Goal: Obtain resource: Download file/media

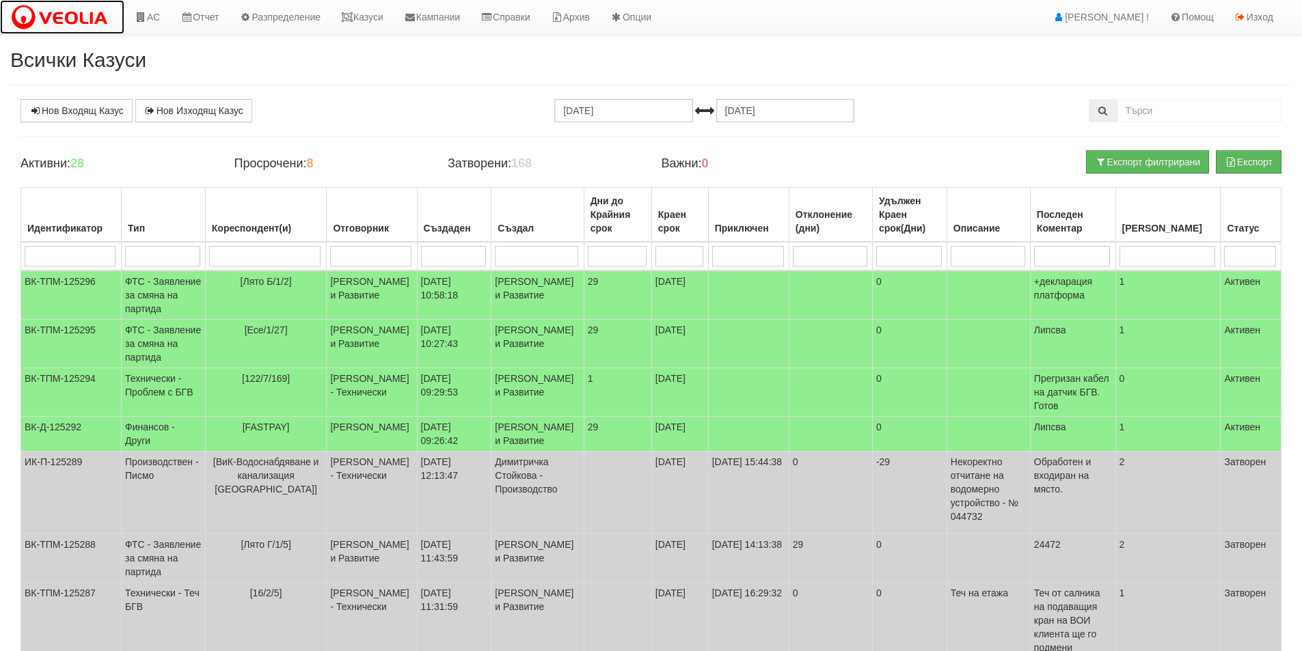
click at [66, 18] on img at bounding box center [62, 17] width 104 height 29
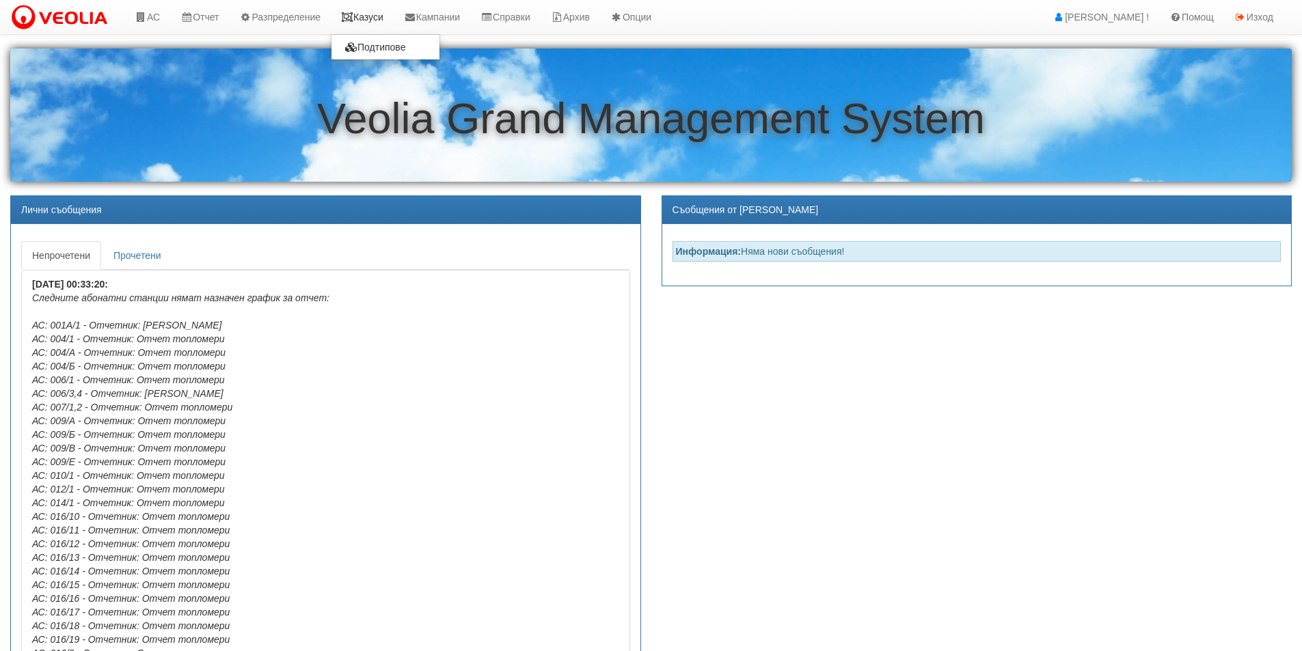
click at [379, 14] on link "Казуси" at bounding box center [362, 17] width 63 height 34
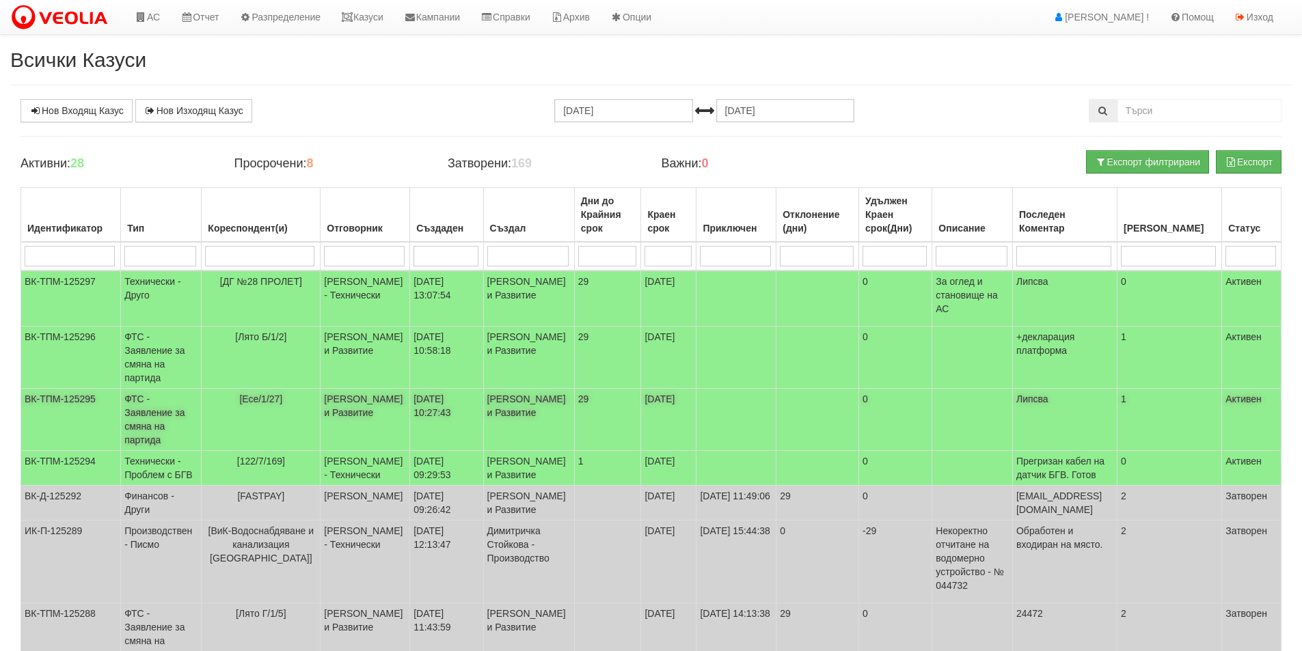
click at [144, 426] on td "ФТС - Заявление за смяна на партида" at bounding box center [161, 420] width 81 height 62
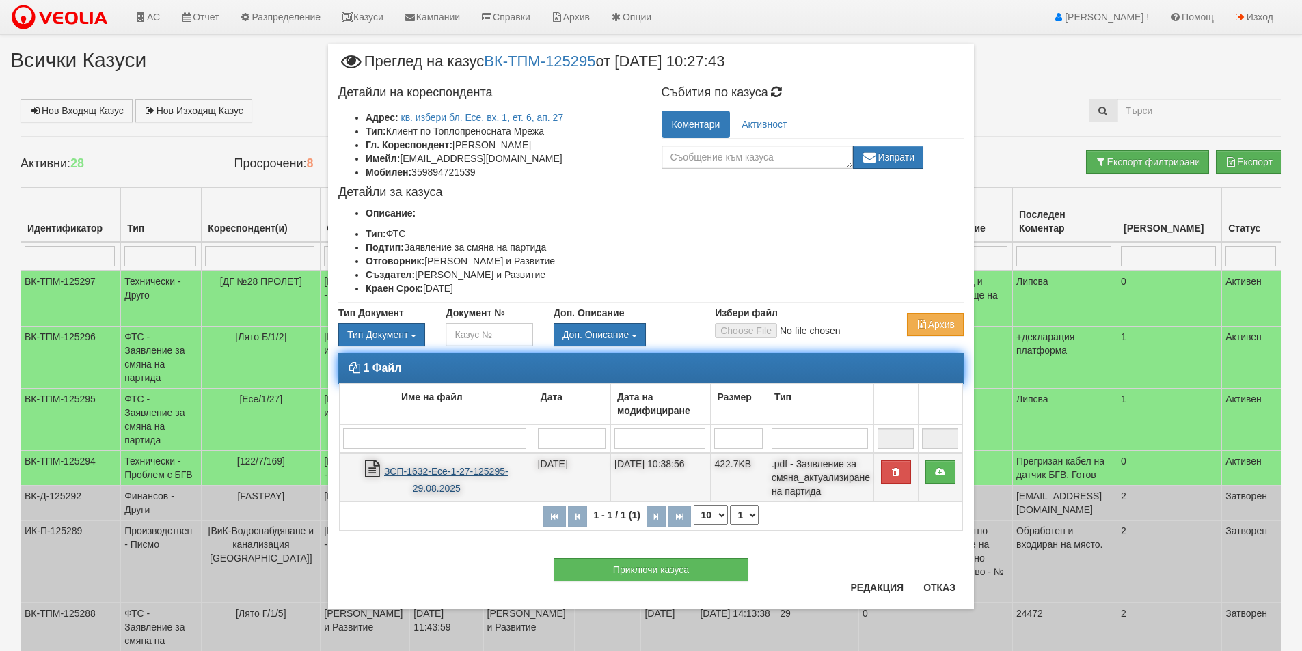
click at [425, 472] on link "ЗСП-1632-Есе-1-27-125295-29.08.2025" at bounding box center [446, 480] width 124 height 28
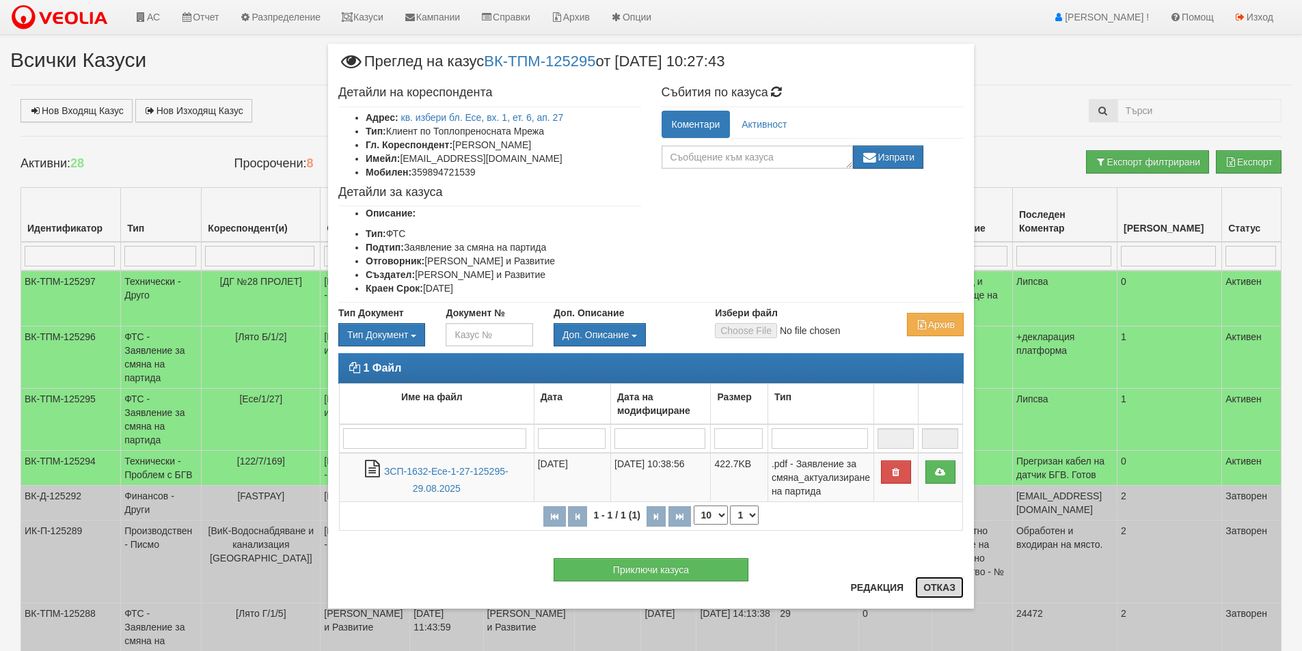
click at [943, 589] on button "Отказ" at bounding box center [939, 588] width 49 height 22
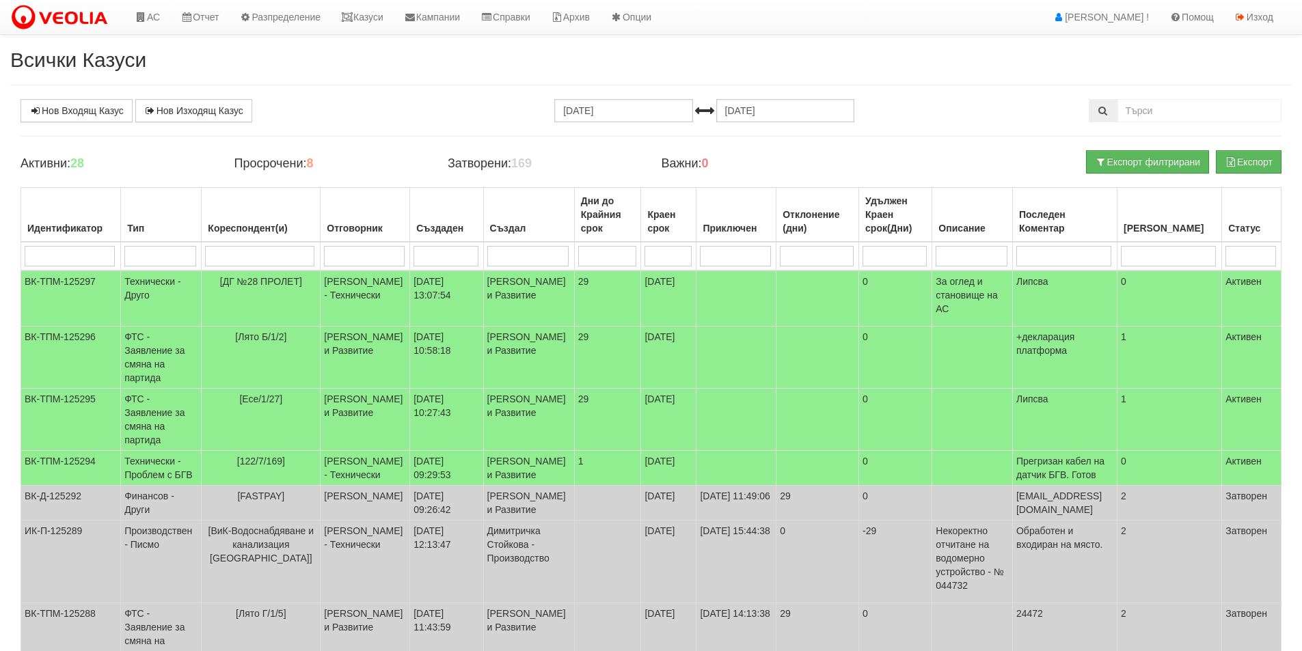
click at [351, 253] on input "search" at bounding box center [364, 256] width 80 height 21
type input "Anto"
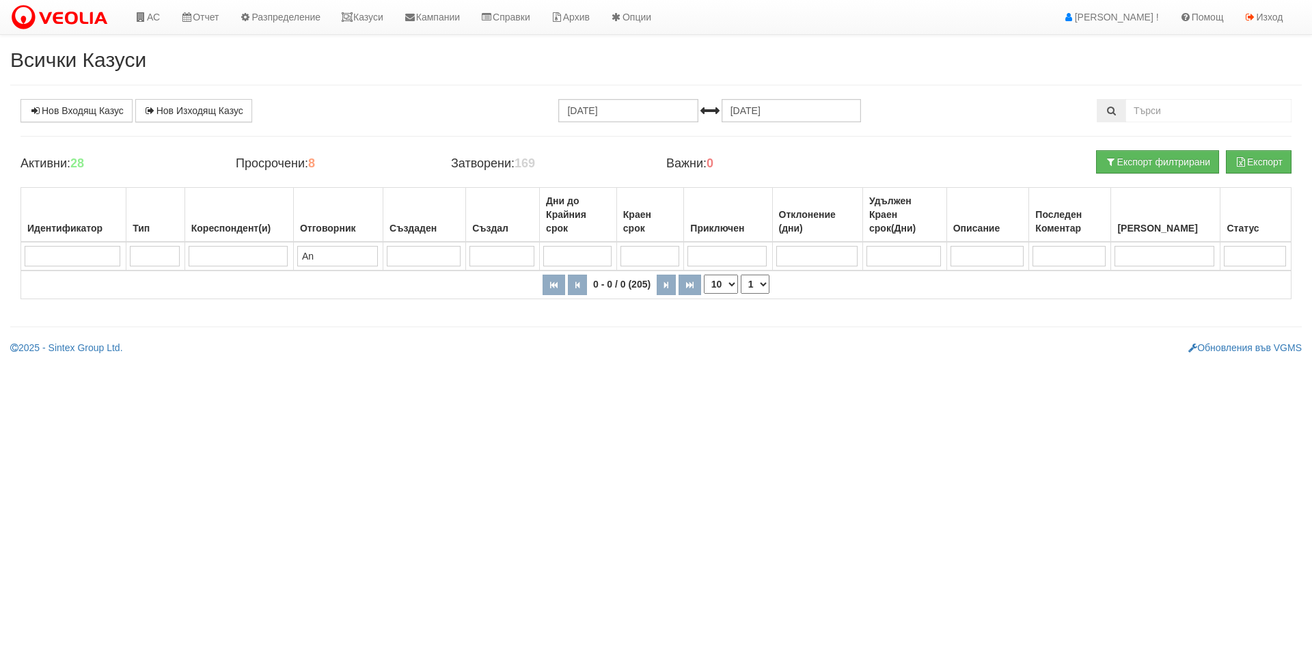
type input "A"
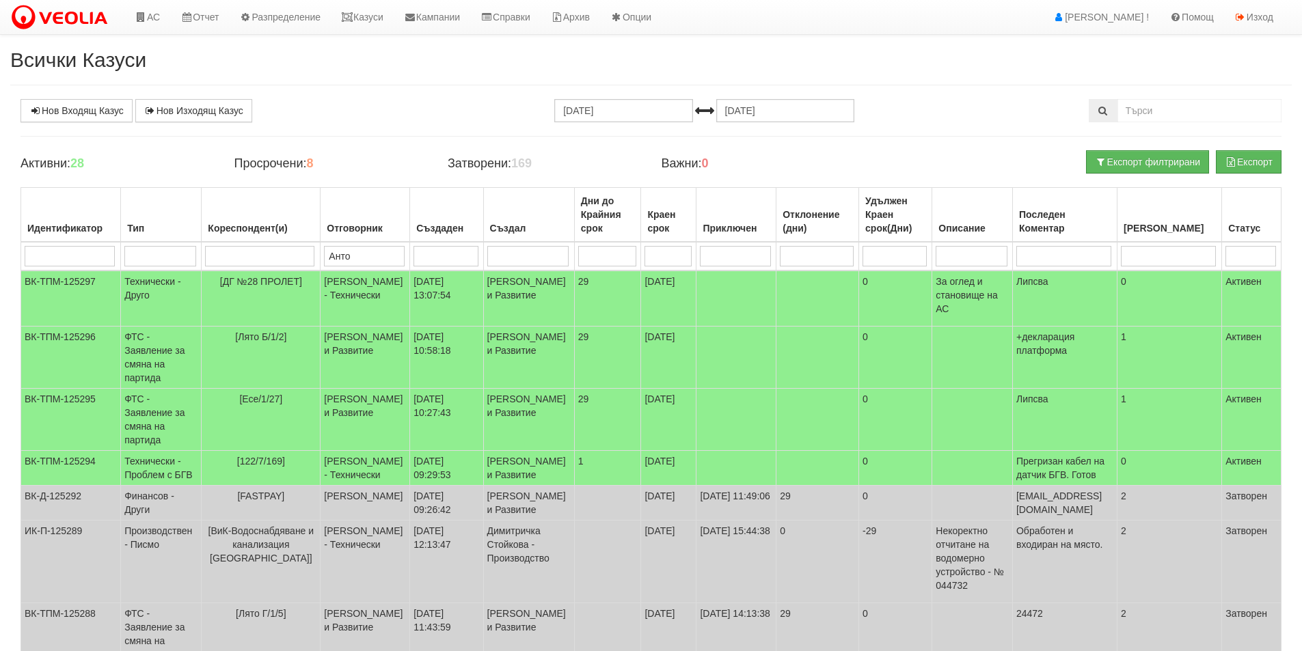
type input "Антоа"
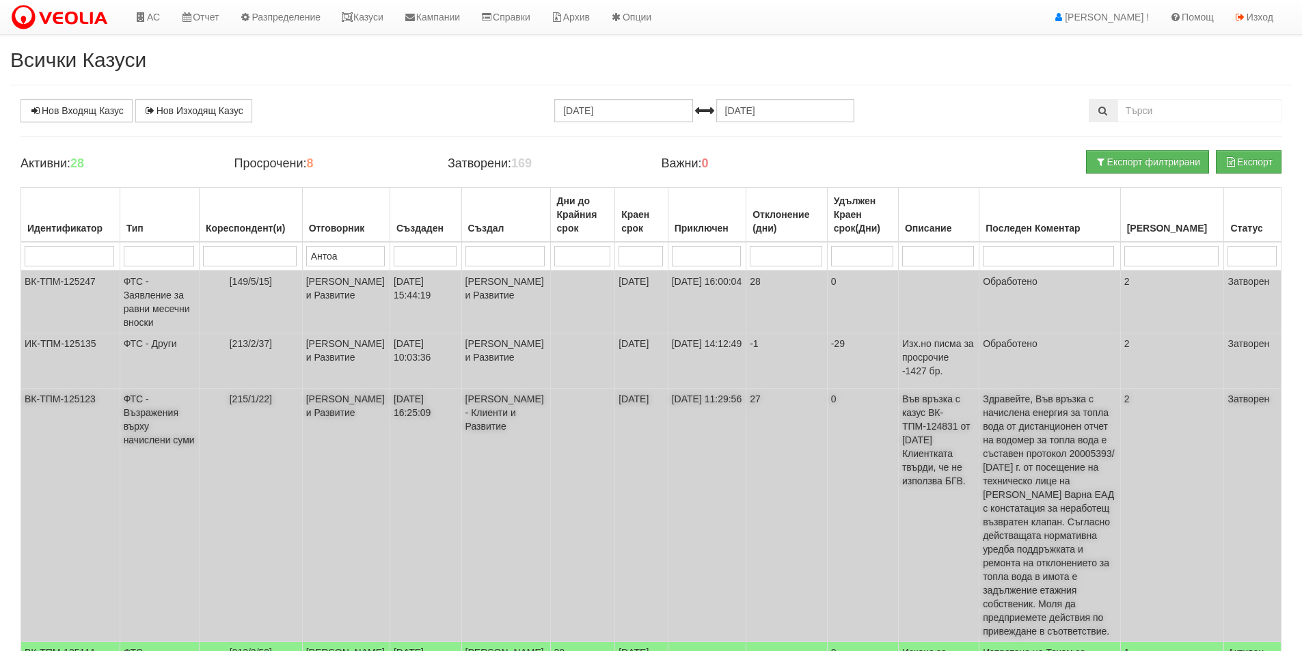
scroll to position [137, 0]
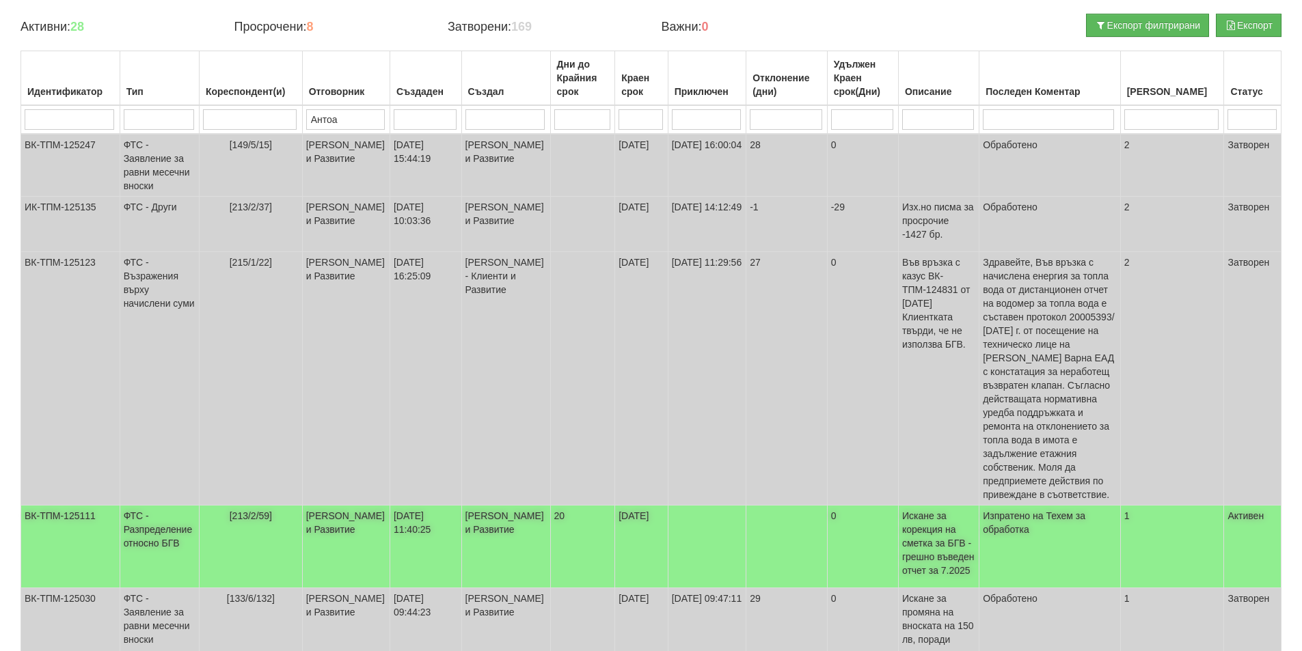
type input "Антоа"
click at [157, 506] on td "ФТС - Разпределение относно БГВ" at bounding box center [159, 547] width 79 height 83
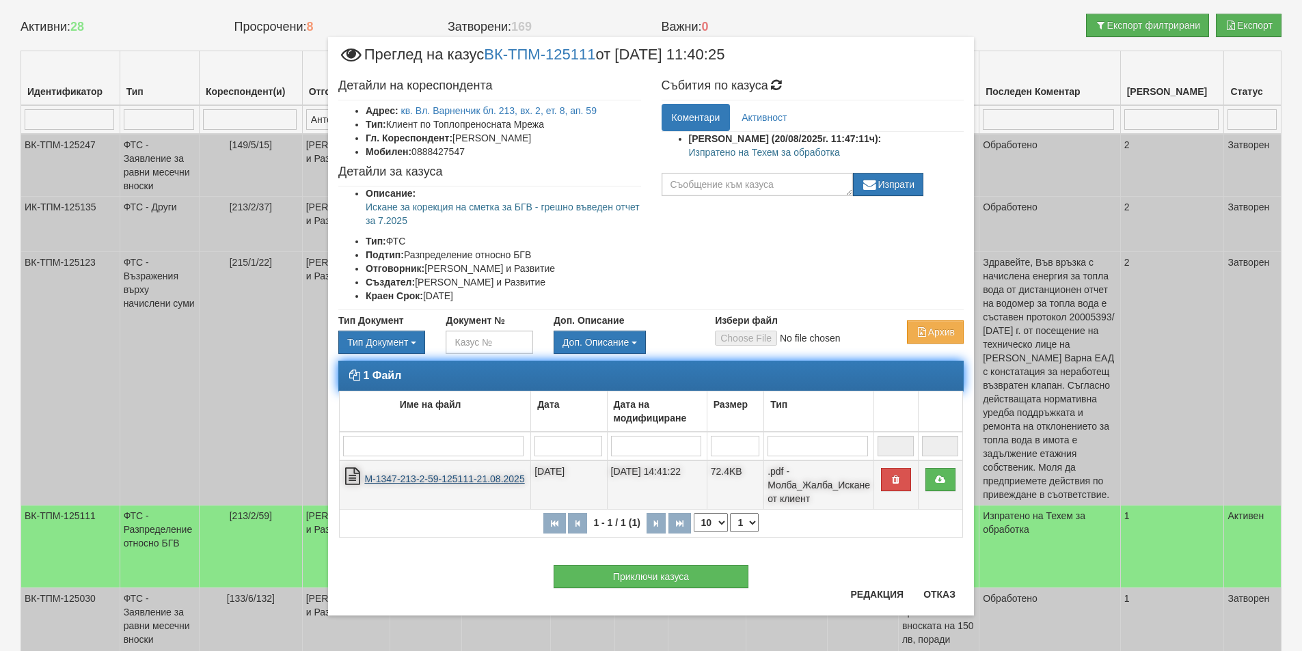
click at [466, 479] on link "М-1347-213-2-59-125111-21.08.2025" at bounding box center [444, 479] width 160 height 11
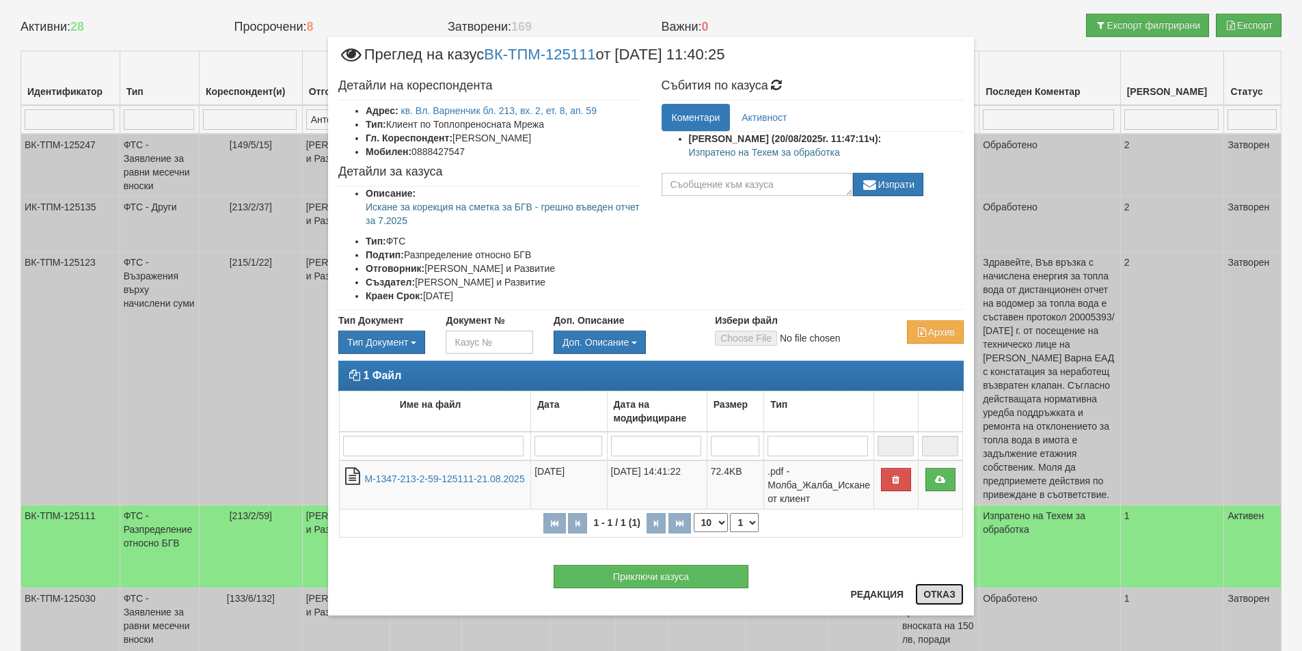
click at [937, 595] on button "Отказ" at bounding box center [939, 595] width 49 height 22
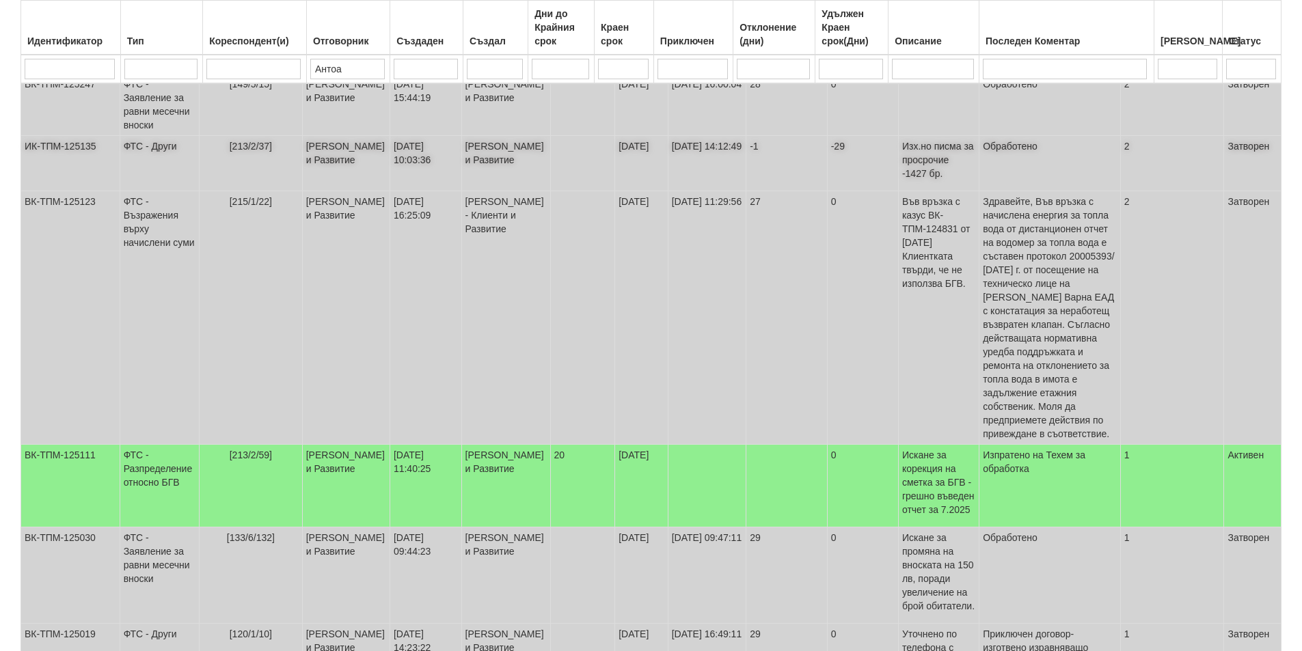
scroll to position [205, 0]
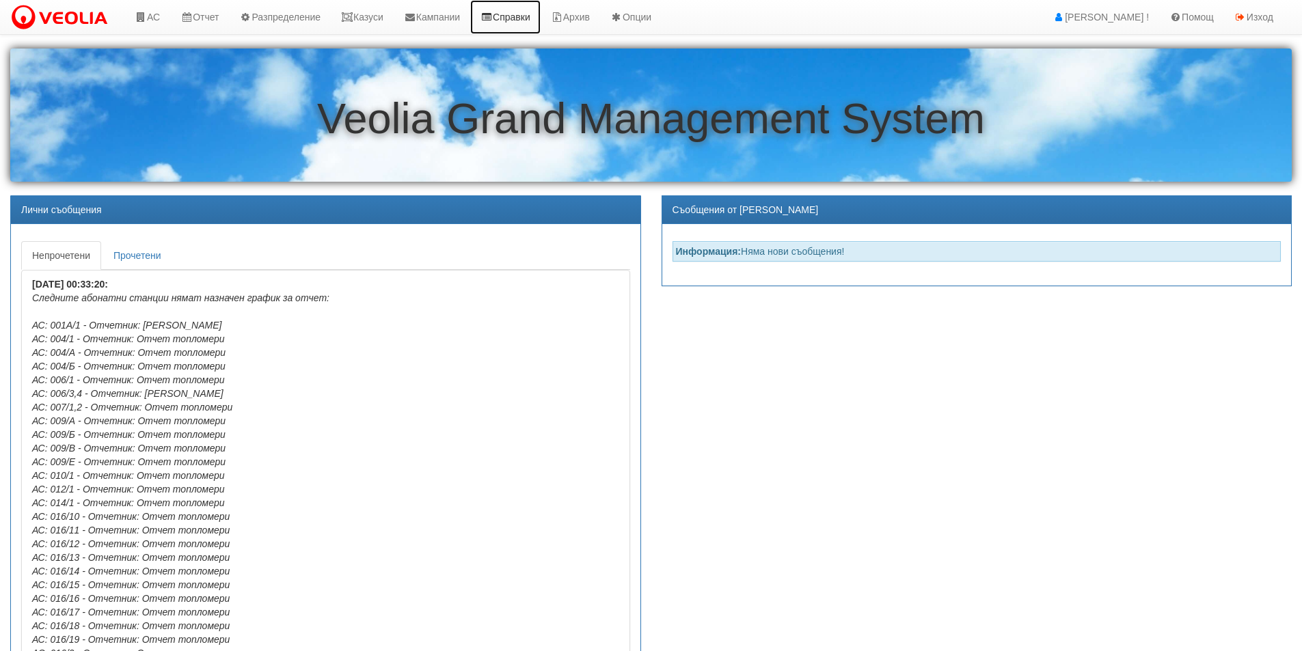
click at [522, 17] on link "Справки" at bounding box center [505, 17] width 70 height 34
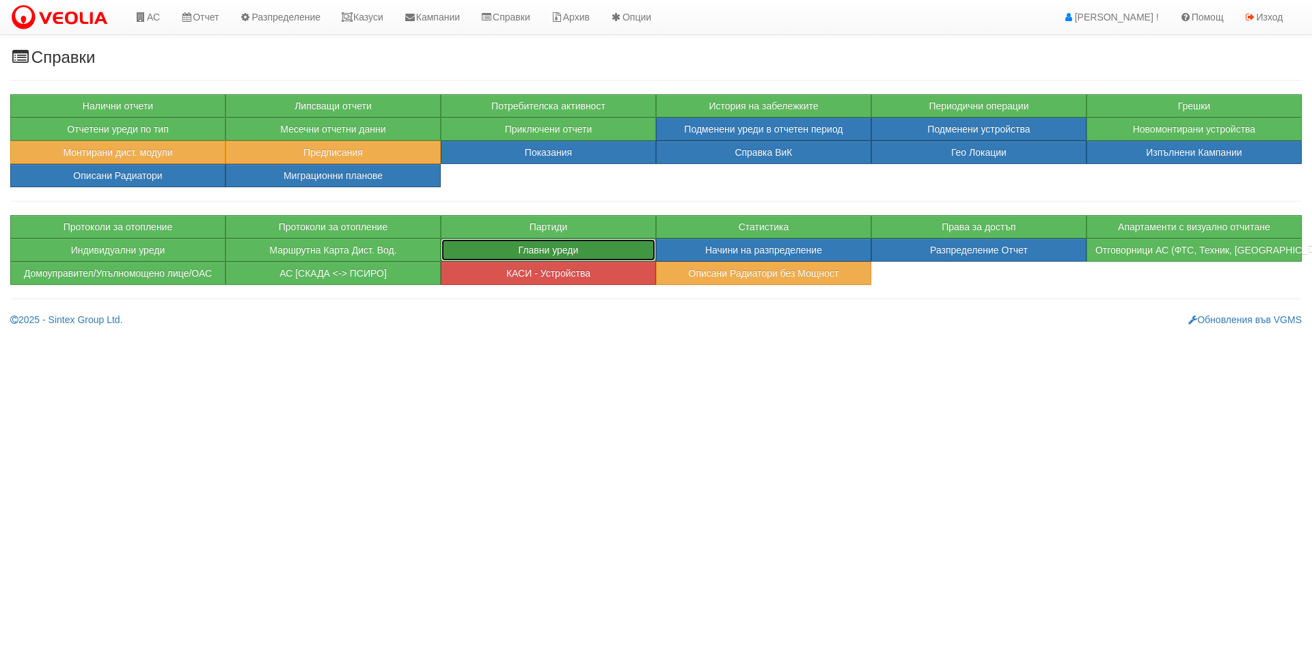
click at [552, 250] on button "Главни уреди" at bounding box center [548, 250] width 215 height 23
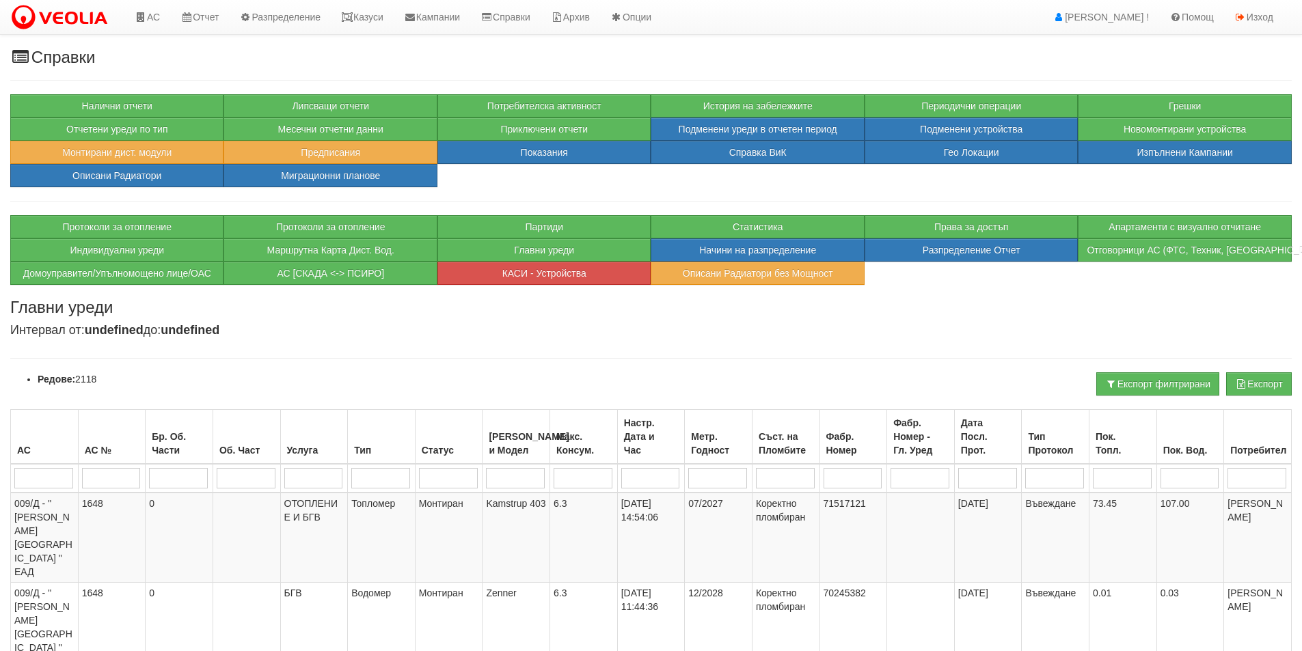
click at [972, 468] on input "search" at bounding box center [987, 478] width 59 height 21
type input "--/"
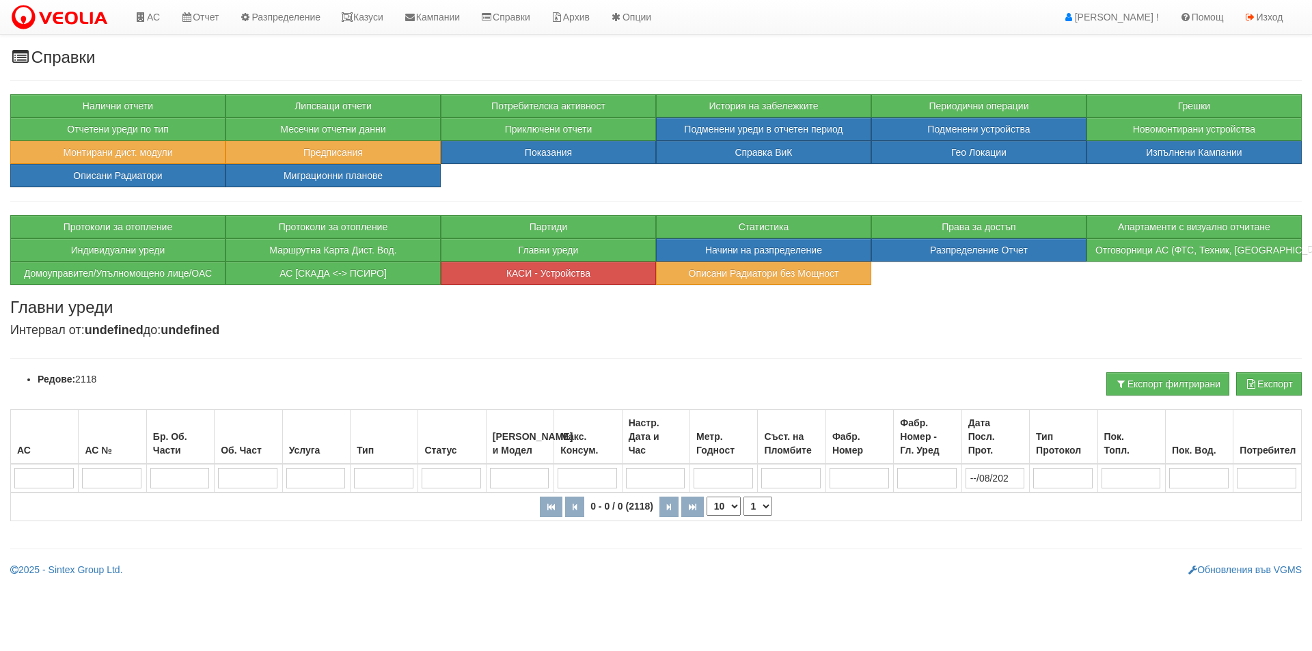
type input "--/08/2025"
click at [975, 481] on input "--/08/2025" at bounding box center [995, 478] width 59 height 21
type input "-/08/2025"
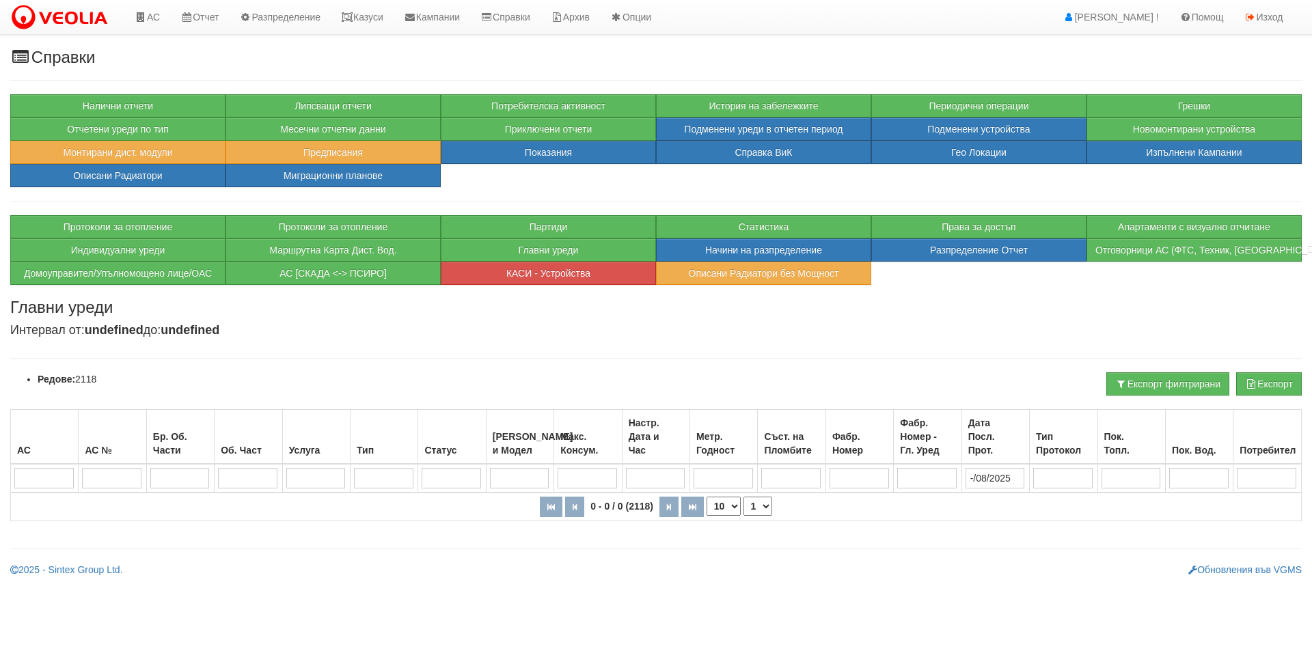
type input "/08/2025"
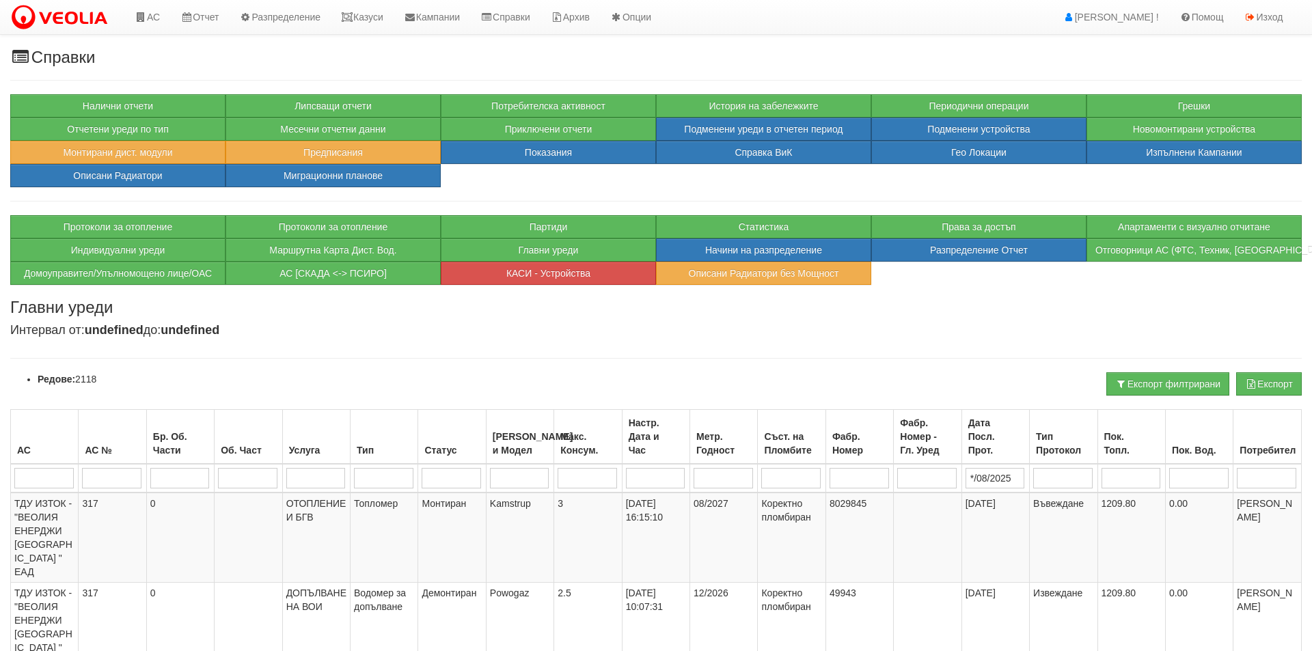
type input "**/08/2025"
click at [1135, 388] on button "Експорт филтрирани" at bounding box center [1157, 384] width 123 height 23
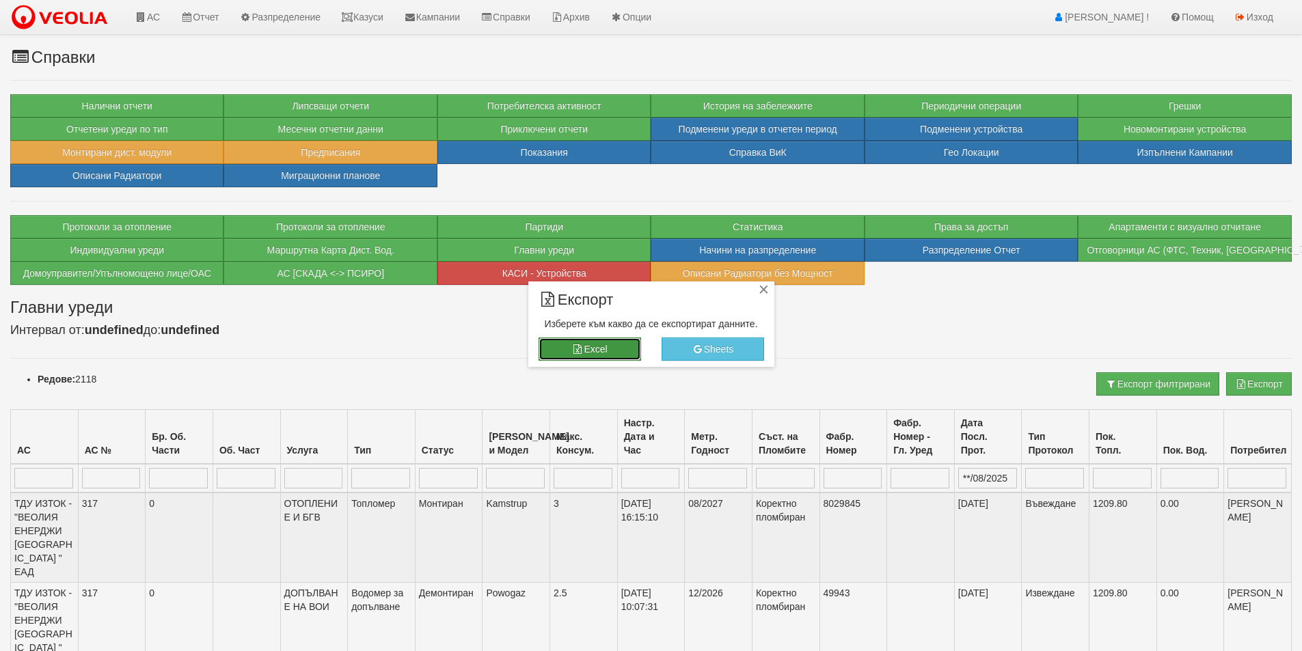
click at [578, 349] on icon "button" at bounding box center [577, 350] width 12 height 10
